Goal: Feedback & Contribution: Submit feedback/report problem

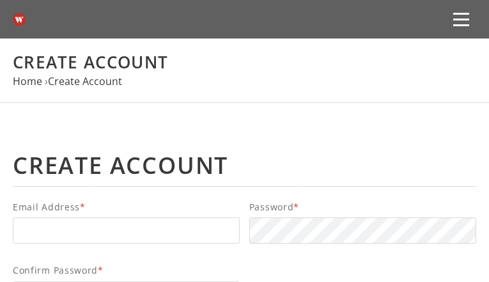
select select "Alabama"
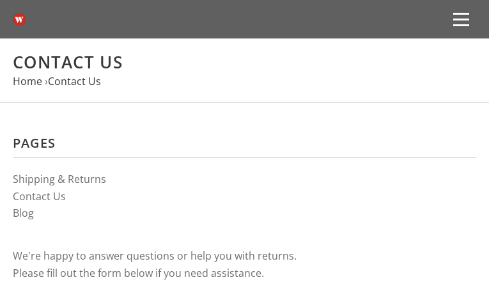
type input "ajCoPKSC"
type input "[EMAIL_ADDRESS][DOMAIN_NAME]"
type input "GwqNcSzvGMvXR"
type input "6697627728"
type input "QFXWOquFExU"
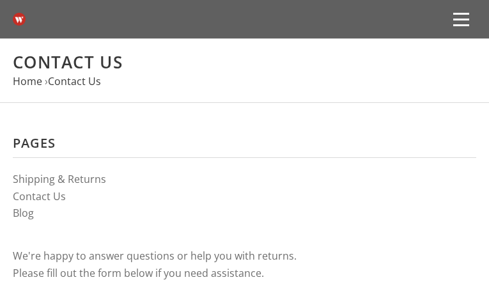
type input "GEftGOVWq"
type input "BolpRYbNAZR"
type input "mexixaxuqun272@gmail.com"
type input "ONfOplOcnvgCl"
type input "4350579207"
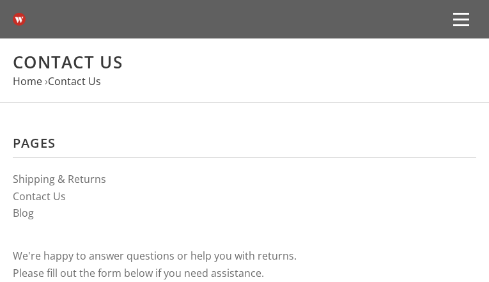
type input "BVZUMEZtyJGYaLDF"
type input "gypgiVpBScYO"
